Goal: Information Seeking & Learning: Learn about a topic

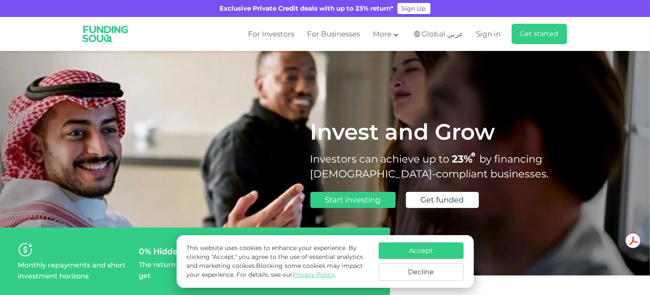
click at [434, 253] on button "Accept" at bounding box center [421, 250] width 85 height 17
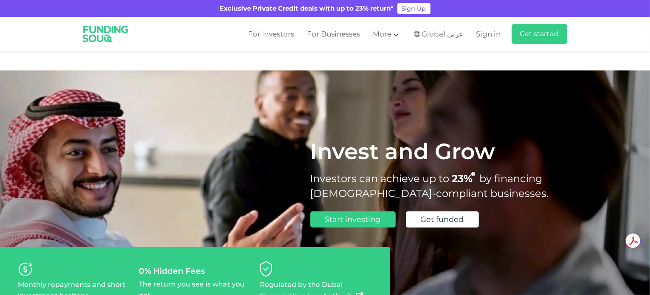
click at [17, 17] on img at bounding box center [8, 8] width 17 height 17
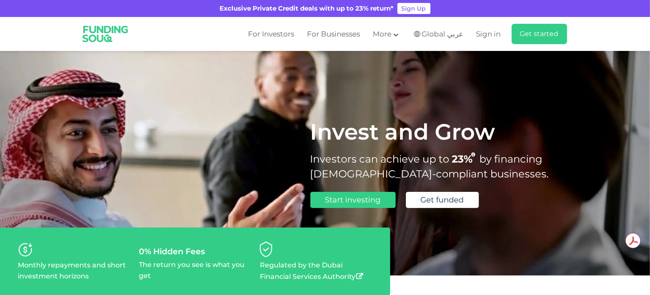
click at [354, 33] on link "For Businesses" at bounding box center [333, 34] width 57 height 14
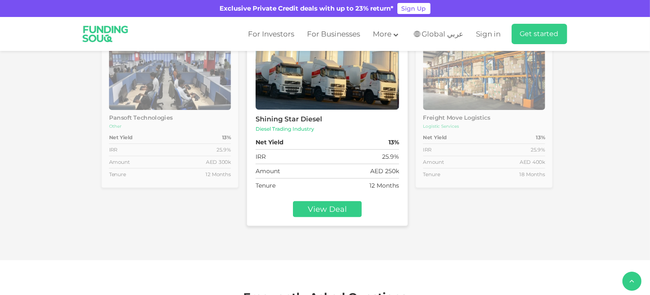
scroll to position [1150, 0]
click at [132, 109] on img at bounding box center [170, 73] width 122 height 72
